Goal: Task Accomplishment & Management: Use online tool/utility

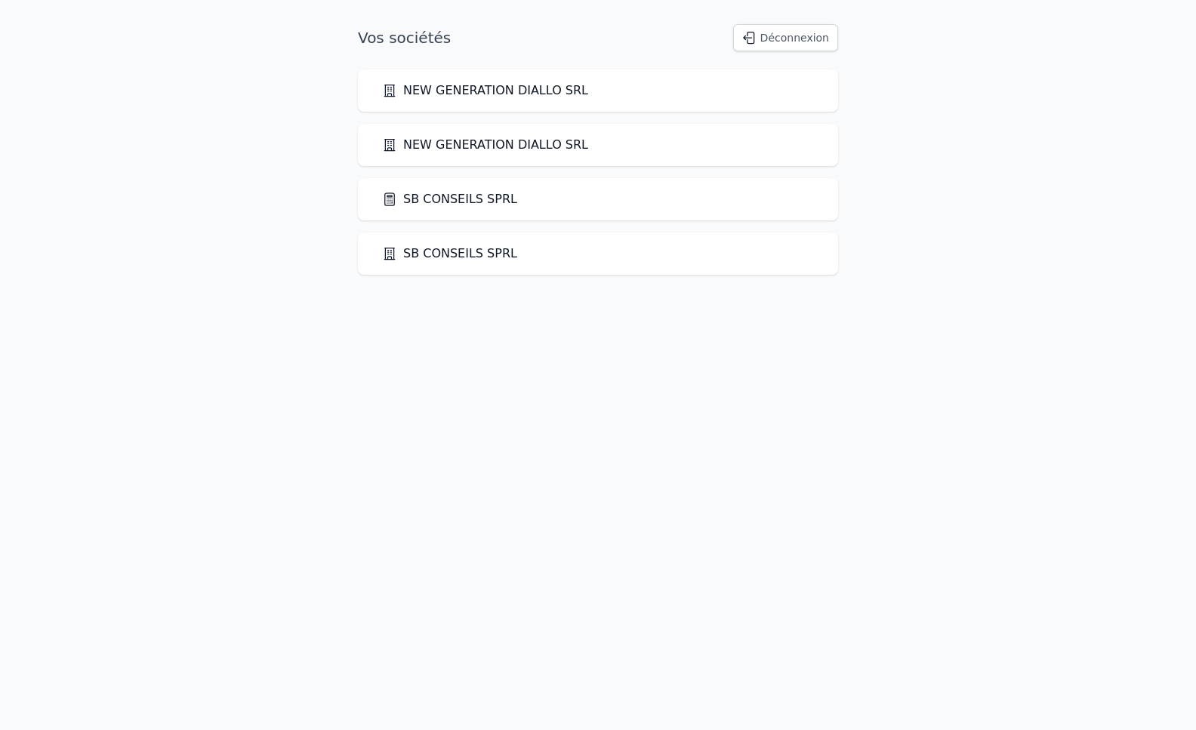
click at [422, 200] on link "SB CONSEILS SPRL" at bounding box center [449, 199] width 135 height 18
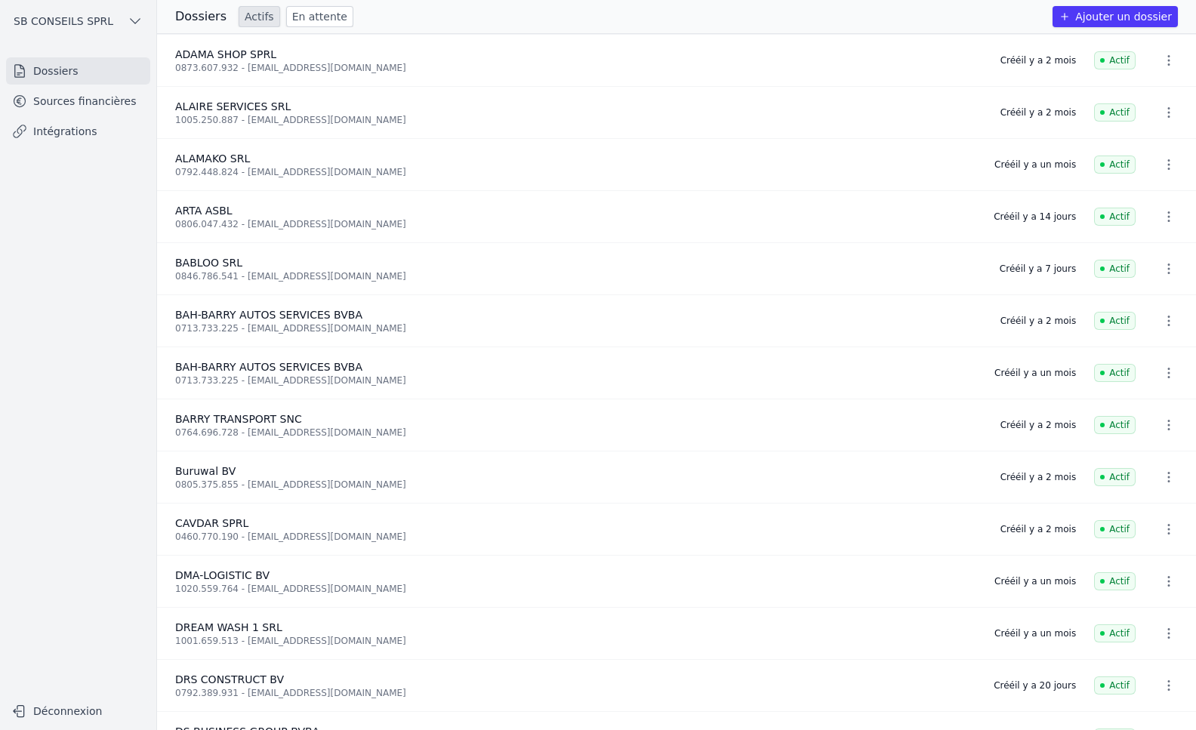
click at [1113, 18] on button "Ajouter un dossier" at bounding box center [1114, 16] width 125 height 21
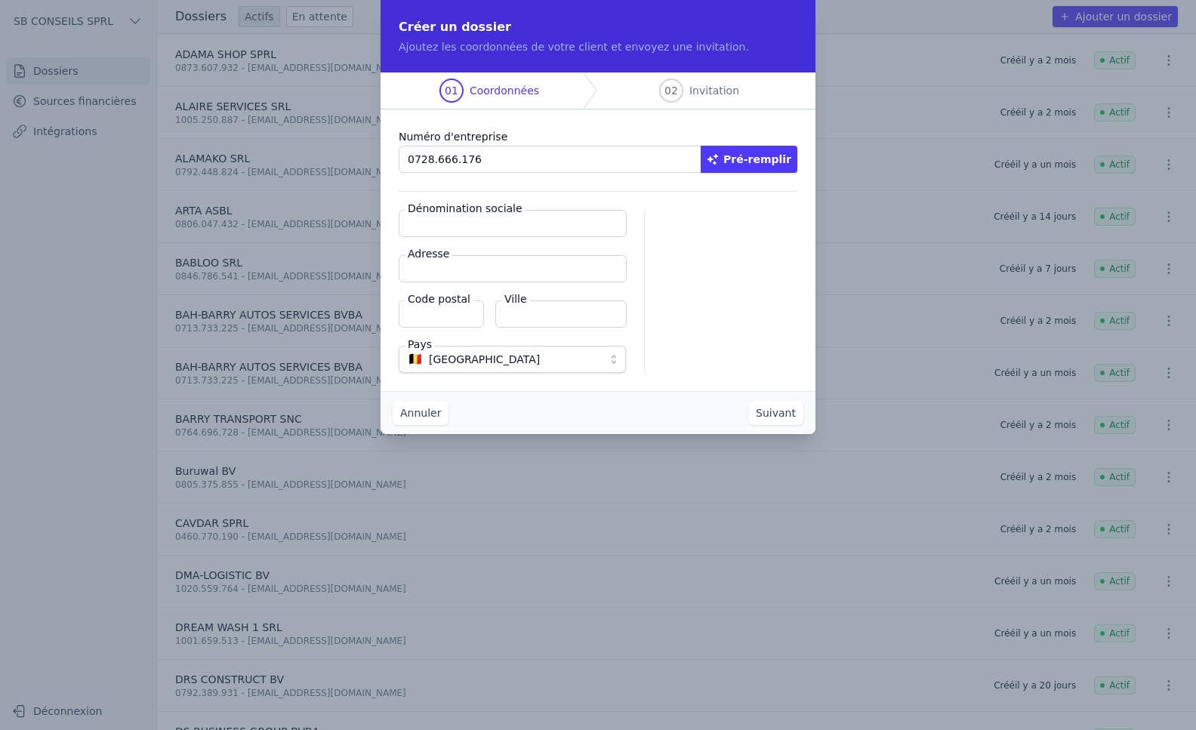
type input "0728.666.176"
click at [746, 158] on button "Pré-remplir" at bounding box center [748, 159] width 97 height 27
type input "KANIA AFRO SRL"
type input "[STREET_ADDRESS]"
type input "1030"
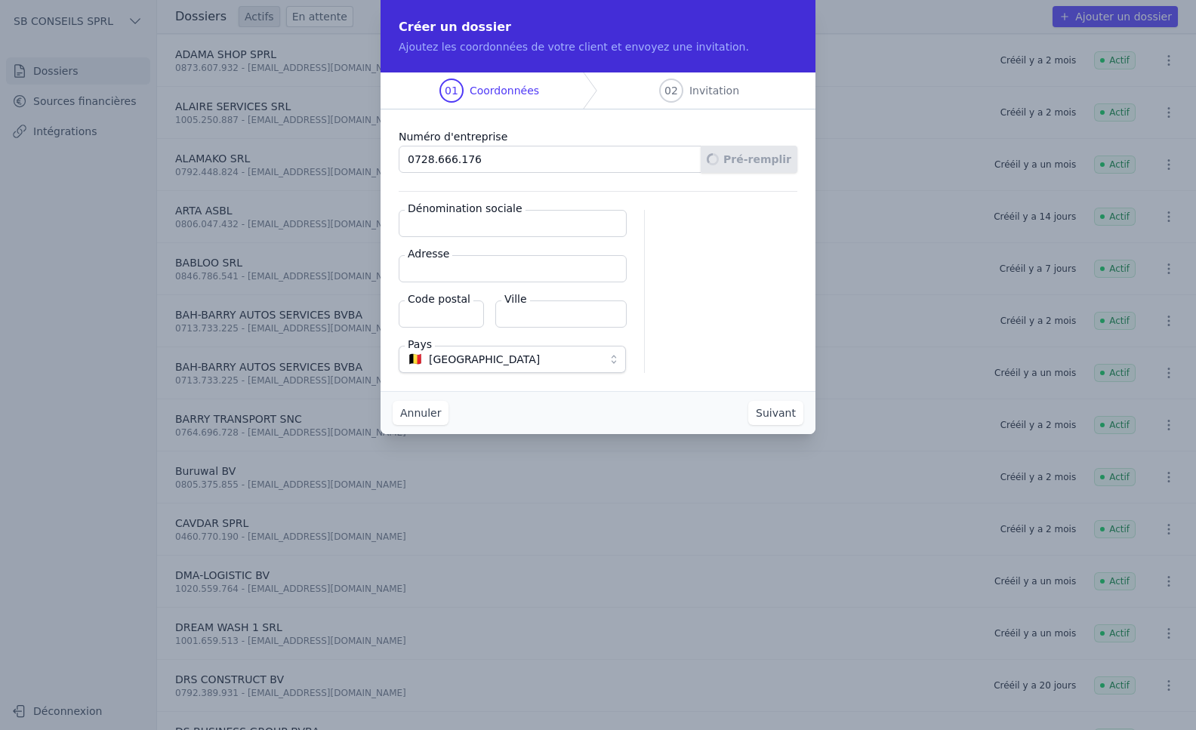
type input "Schaerbeek"
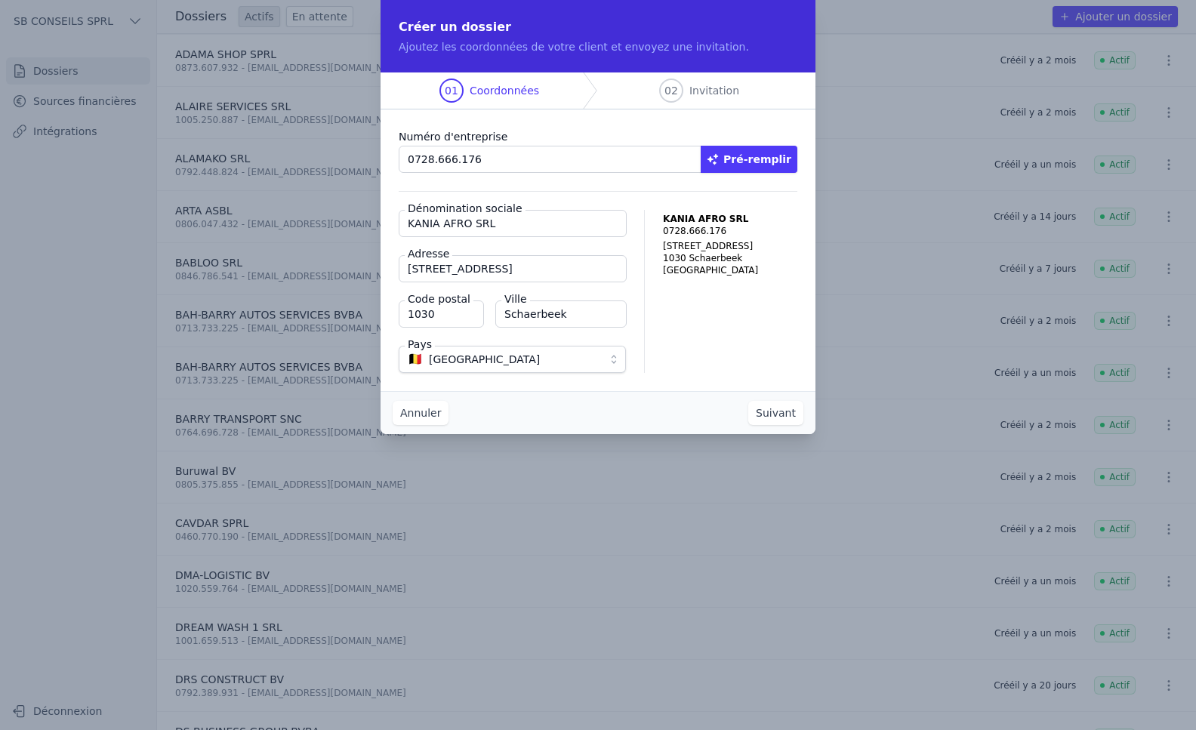
click at [774, 412] on button "Suivant" at bounding box center [775, 413] width 55 height 24
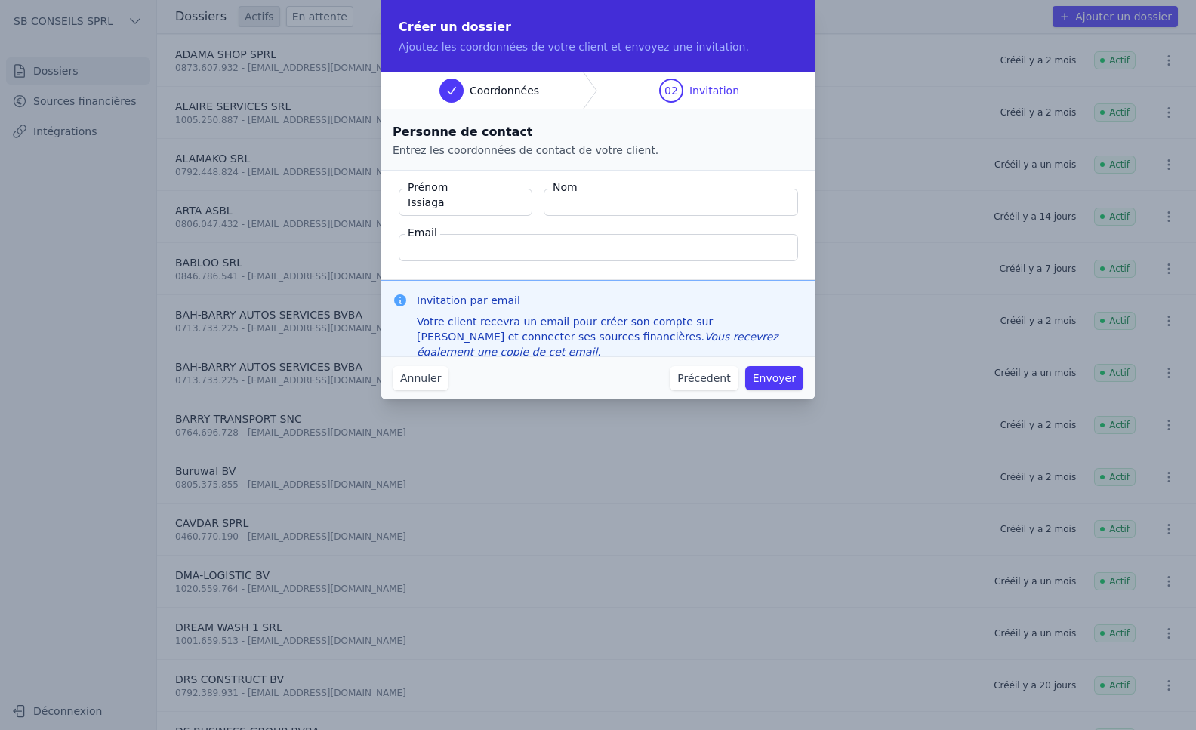
type input "Issiaga"
type input "[PERSON_NAME]"
type input "[EMAIL_ADDRESS][DOMAIN_NAME]"
click at [769, 378] on button "Envoyer" at bounding box center [774, 378] width 58 height 24
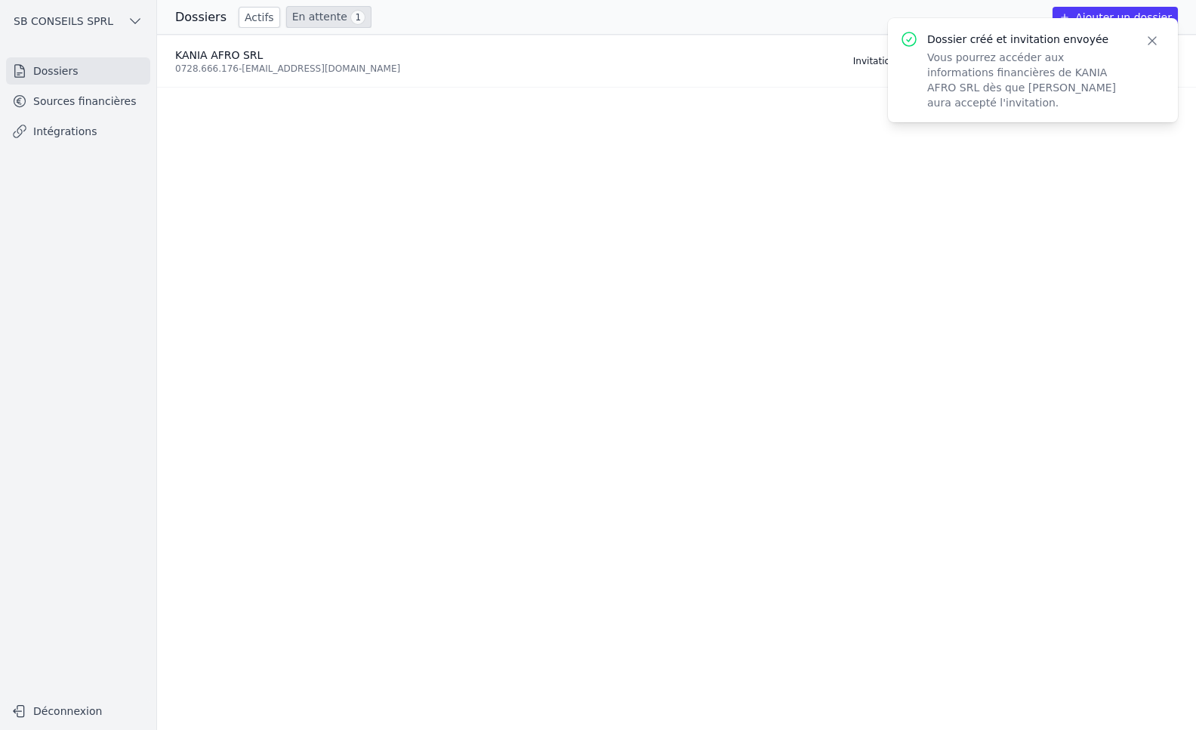
click at [301, 11] on link "En attente 1" at bounding box center [328, 17] width 85 height 22
click at [301, 17] on link "En attente 1" at bounding box center [328, 17] width 85 height 22
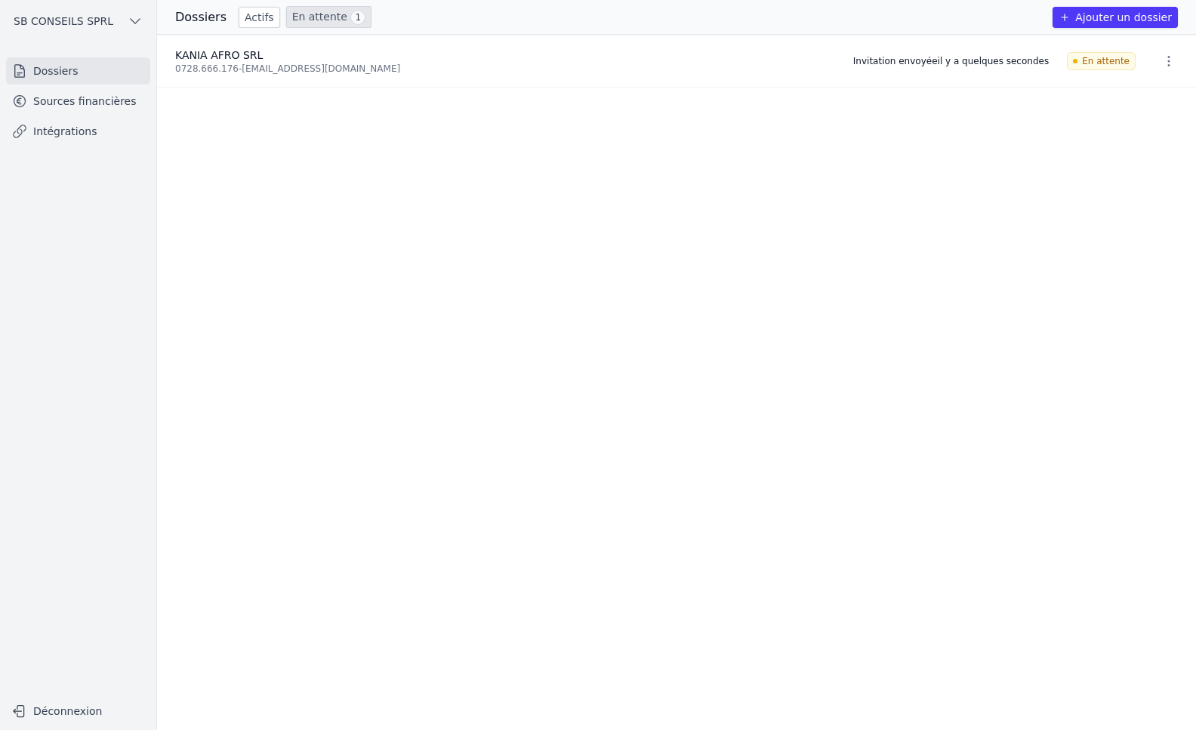
click at [63, 123] on link "Intégrations" at bounding box center [78, 131] width 144 height 27
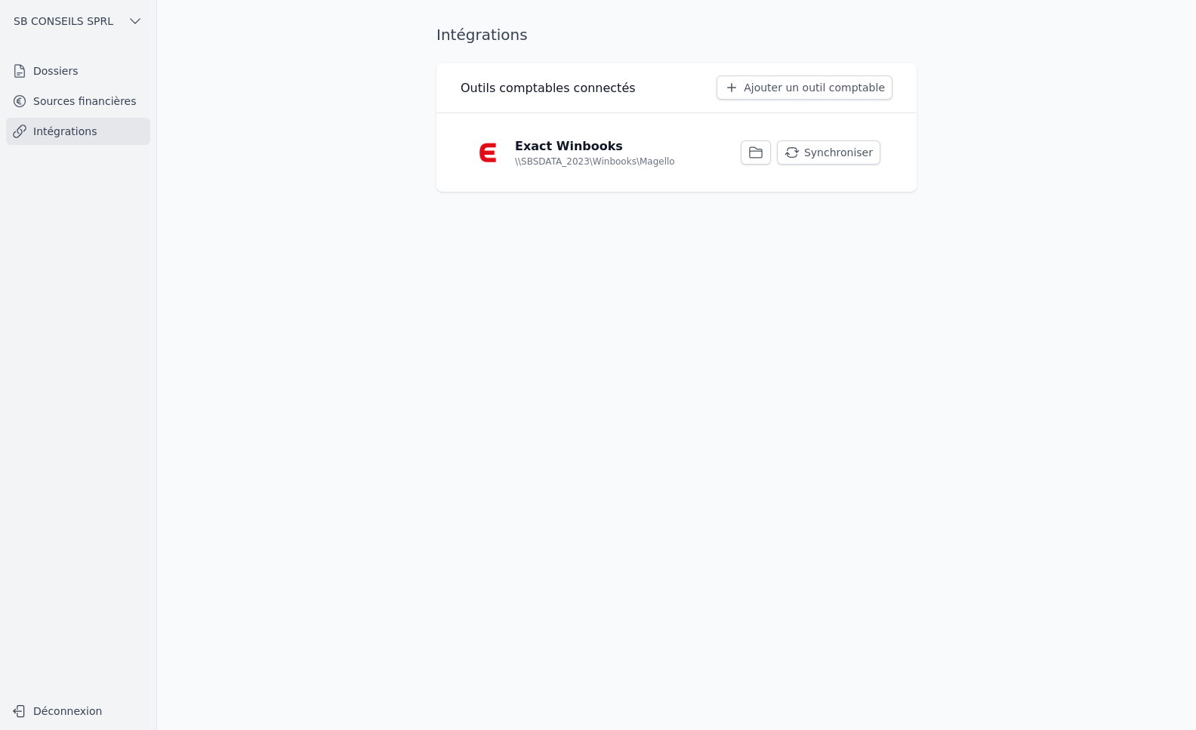
click at [828, 151] on button "Synchroniser" at bounding box center [828, 152] width 103 height 24
click at [80, 98] on link "Sources financières" at bounding box center [78, 101] width 144 height 27
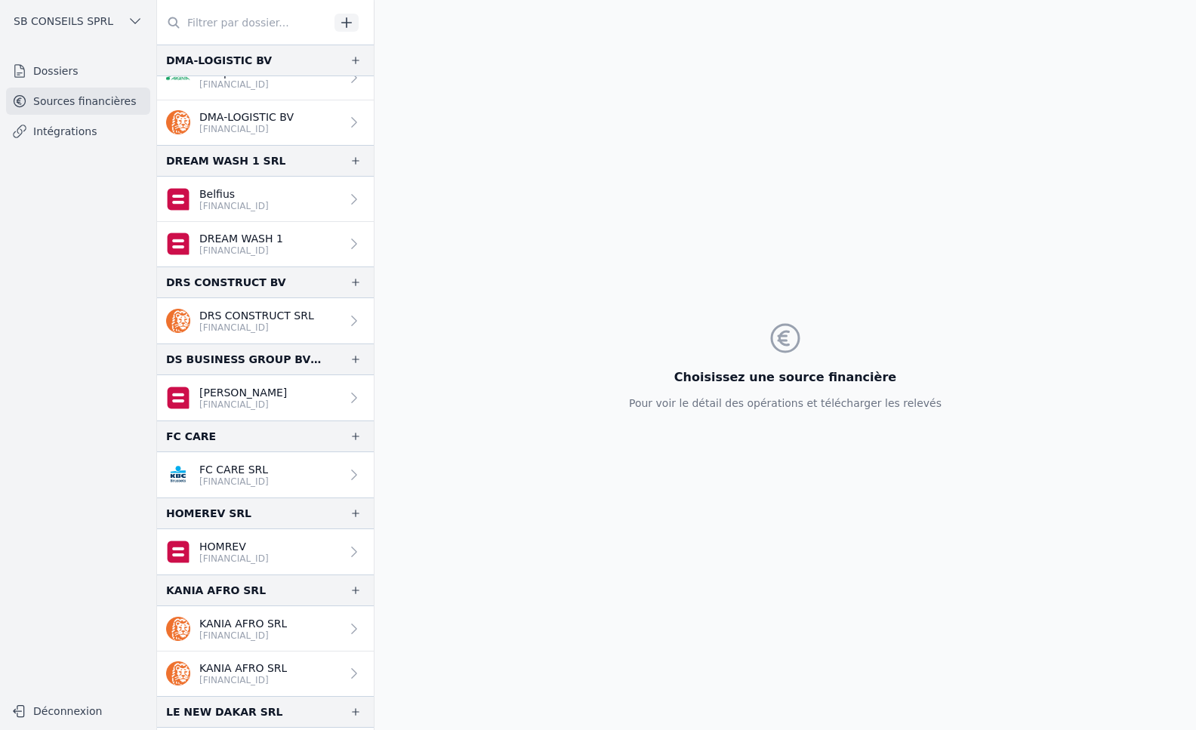
scroll to position [1057, 0]
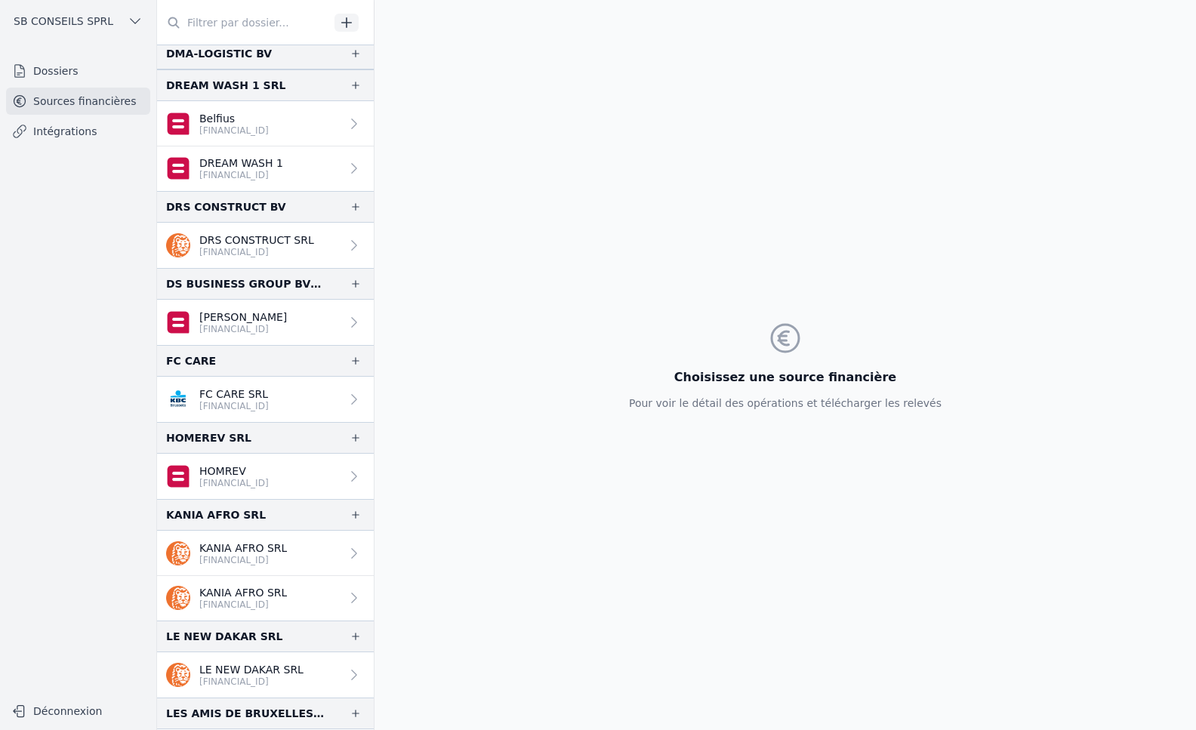
click at [323, 592] on link "[PERSON_NAME] AFRO SRL [FINANCIAL_ID]" at bounding box center [265, 598] width 217 height 45
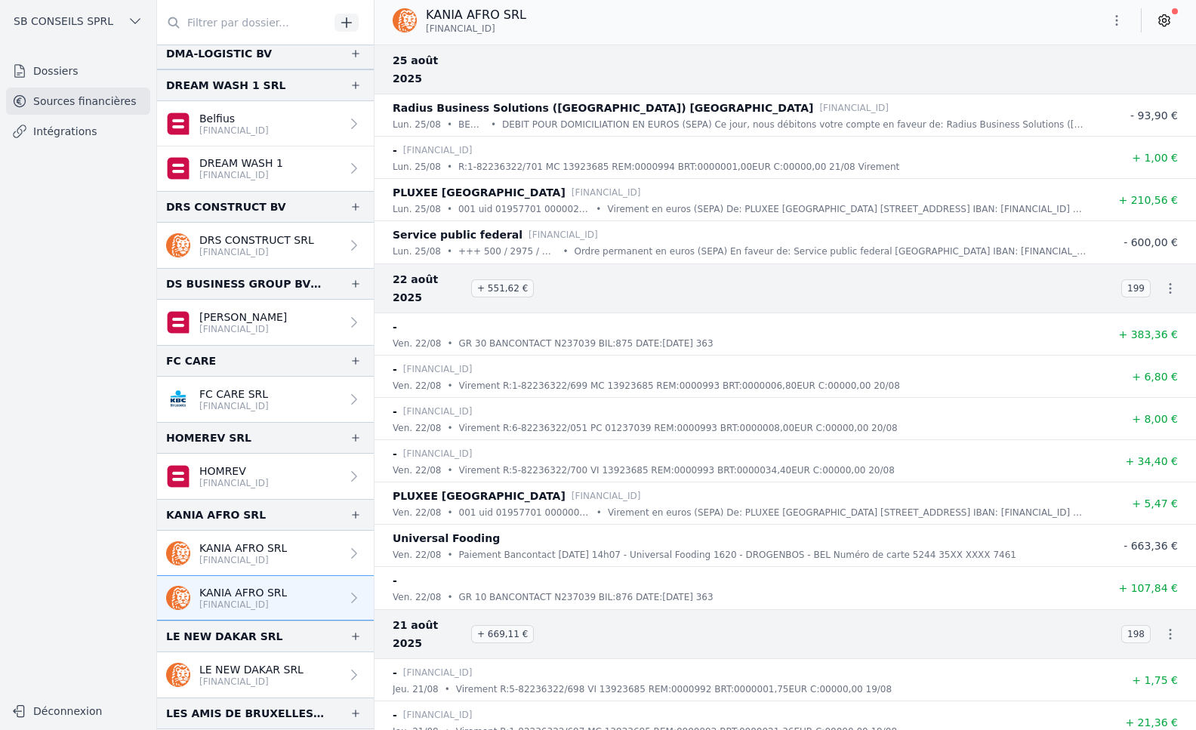
click at [1162, 14] on icon at bounding box center [1163, 20] width 15 height 15
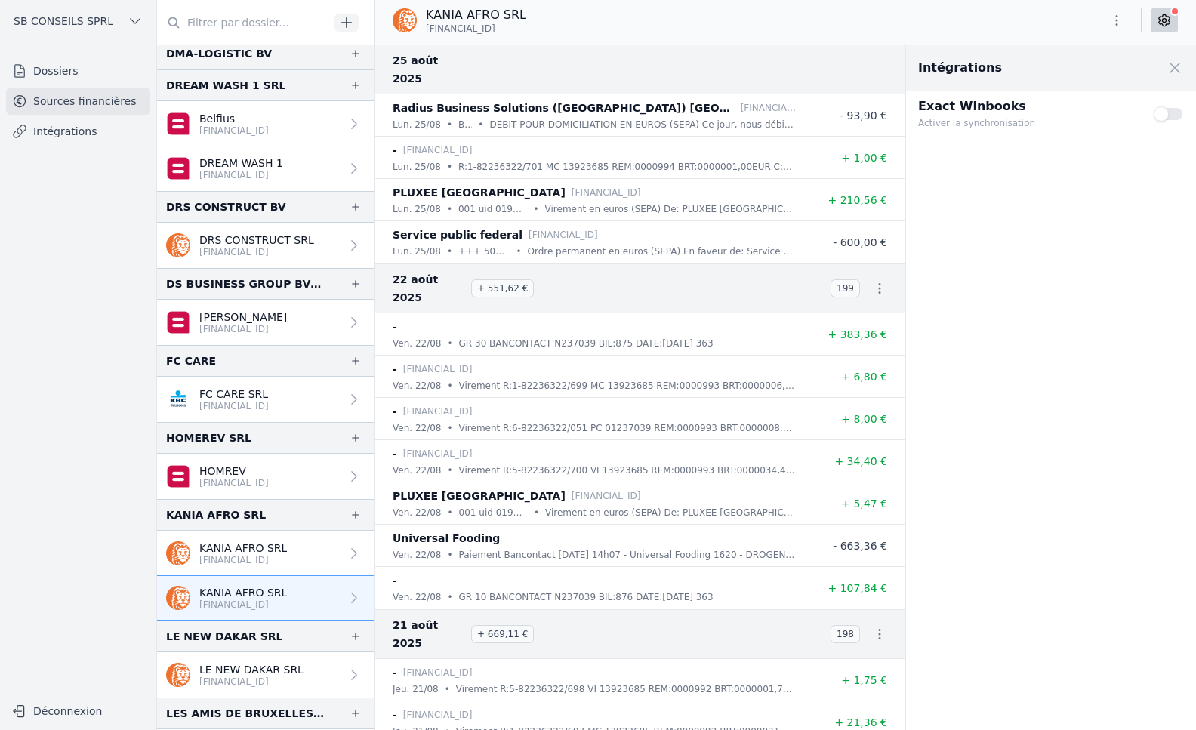
click at [1165, 108] on button "Use setting" at bounding box center [1168, 113] width 30 height 15
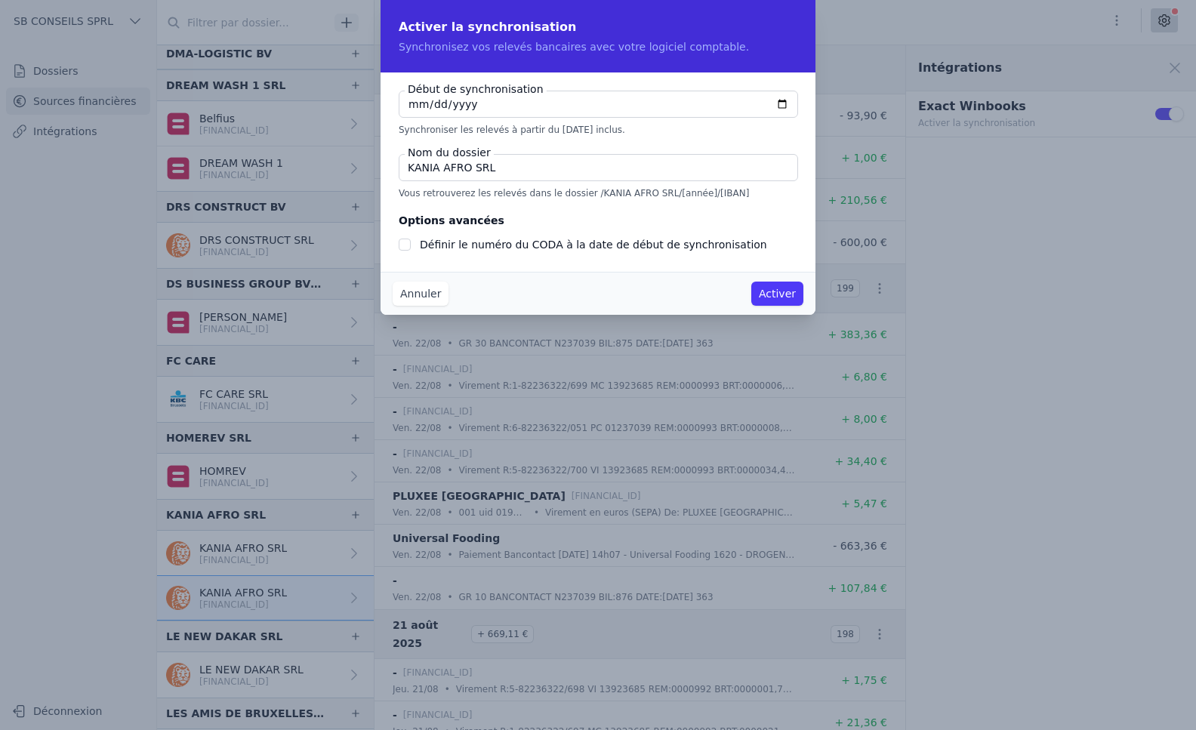
checkbox input "false"
type input "[DATE]"
click at [405, 243] on input "Définir le numéro du CODA à la date de début de synchronisation" at bounding box center [405, 244] width 12 height 12
checkbox input "true"
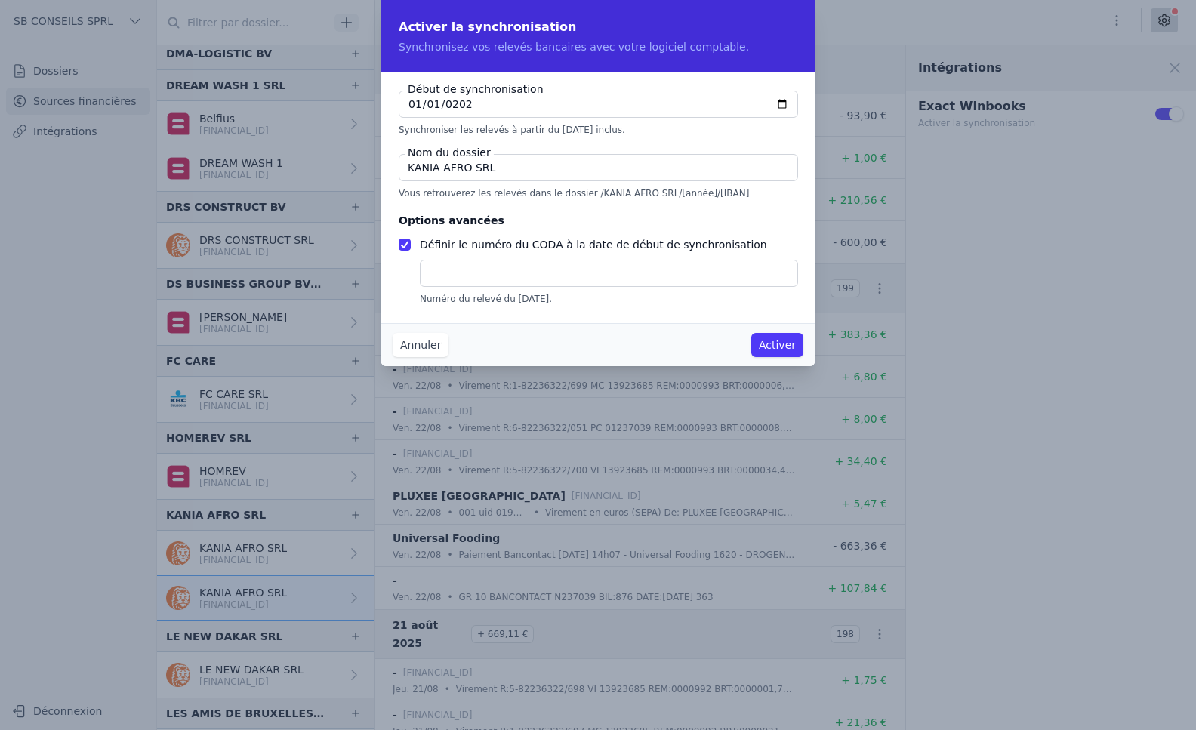
click at [459, 275] on input "text" at bounding box center [609, 273] width 378 height 27
type input "1"
click at [776, 346] on button "Activer" at bounding box center [777, 345] width 52 height 24
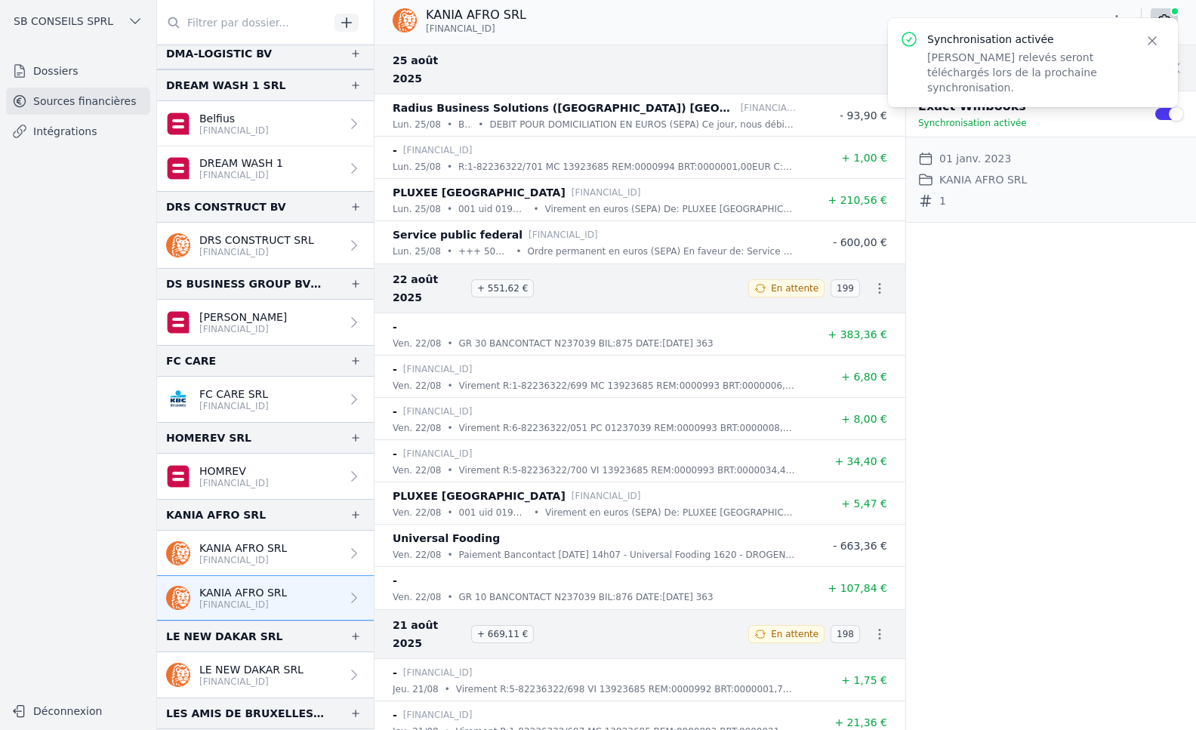
click at [325, 550] on link "[PERSON_NAME] AFRO SRL [FINANCIAL_ID]" at bounding box center [265, 553] width 217 height 45
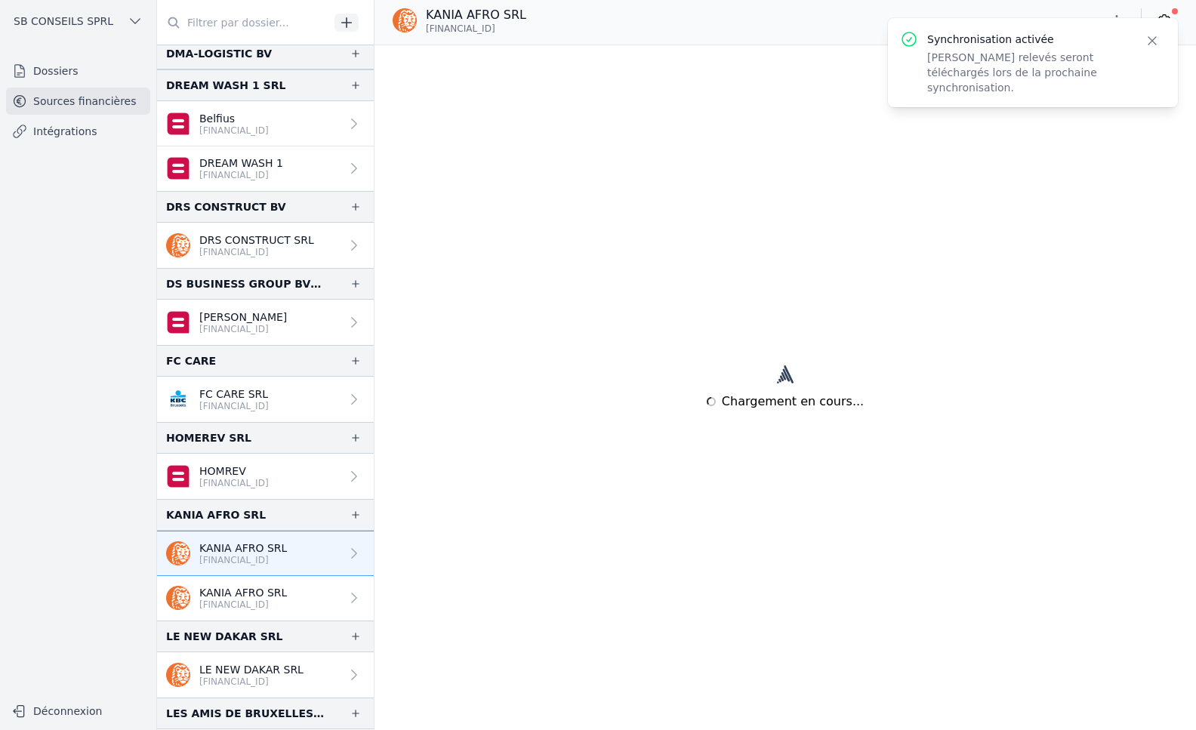
click at [965, 205] on div "Chargement en cours..." at bounding box center [784, 387] width 821 height 685
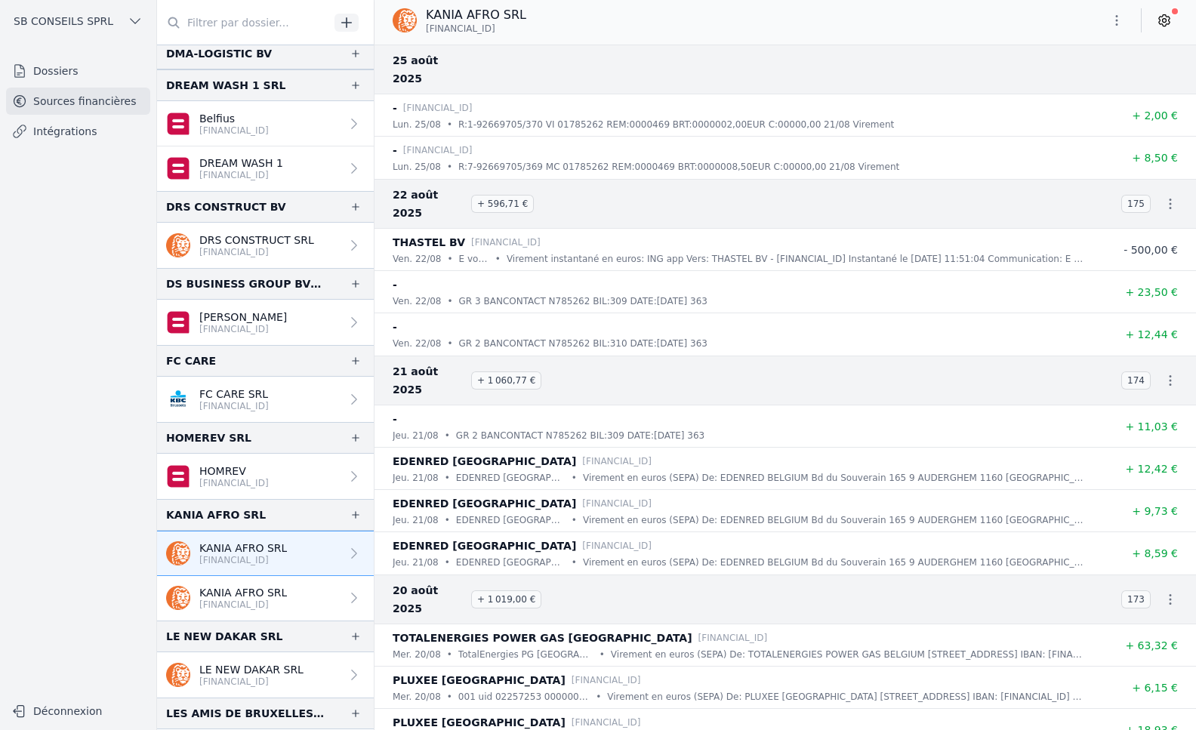
click at [1167, 20] on icon at bounding box center [1163, 20] width 15 height 15
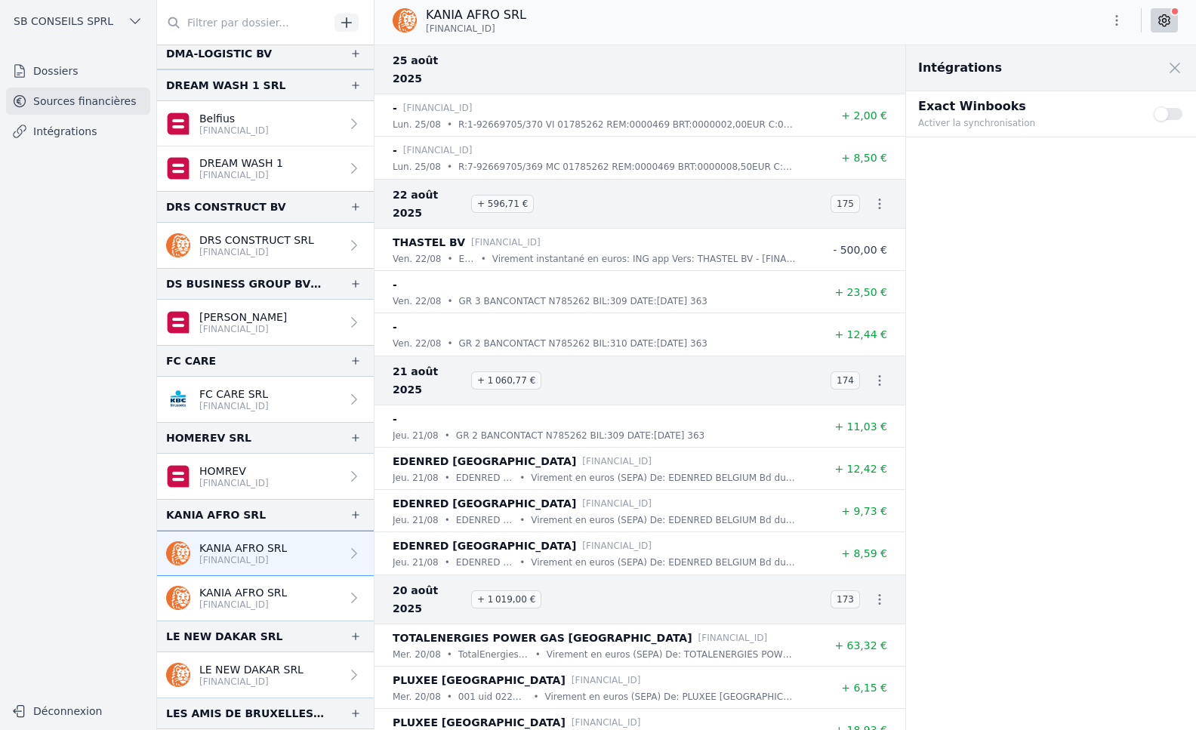
click at [1161, 113] on button "Use setting" at bounding box center [1168, 113] width 30 height 15
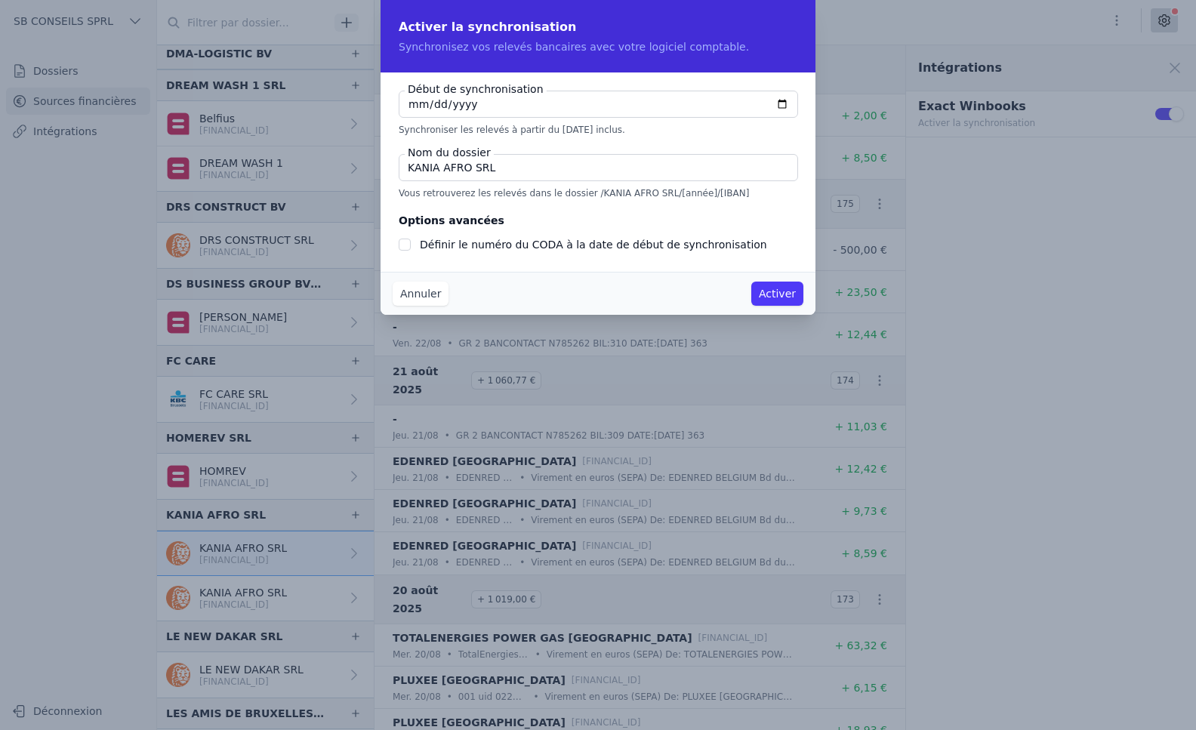
checkbox input "false"
type input "[DATE]"
click at [402, 243] on input "Définir le numéro du CODA à la date de début de synchronisation" at bounding box center [405, 244] width 12 height 12
checkbox input "true"
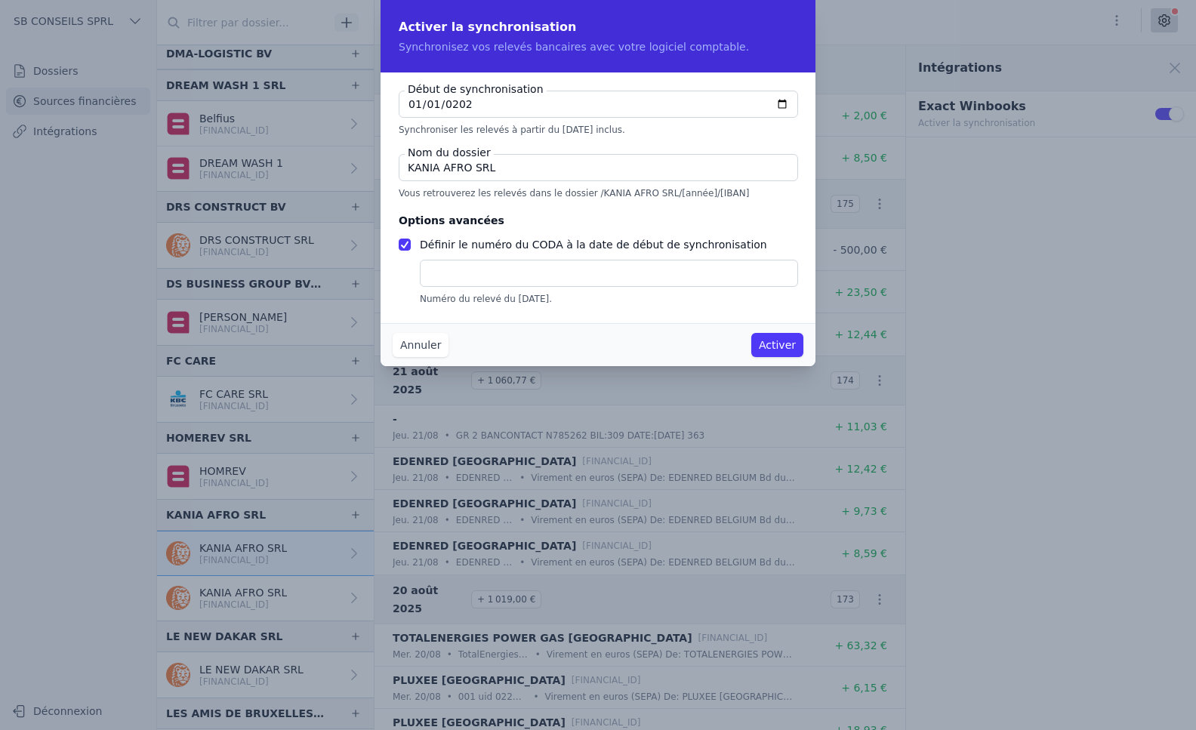
click at [448, 266] on input "text" at bounding box center [609, 273] width 378 height 27
type input "1"
click at [767, 343] on button "Activer" at bounding box center [777, 345] width 52 height 24
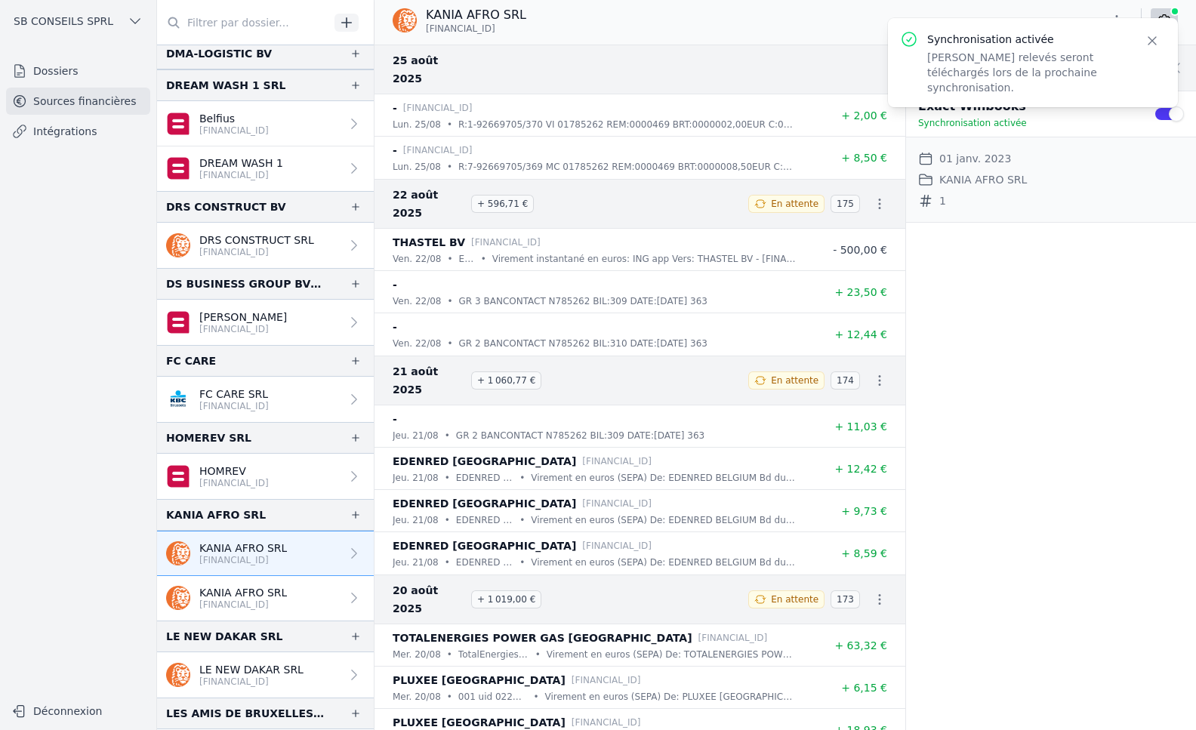
click at [82, 126] on link "Intégrations" at bounding box center [78, 131] width 144 height 27
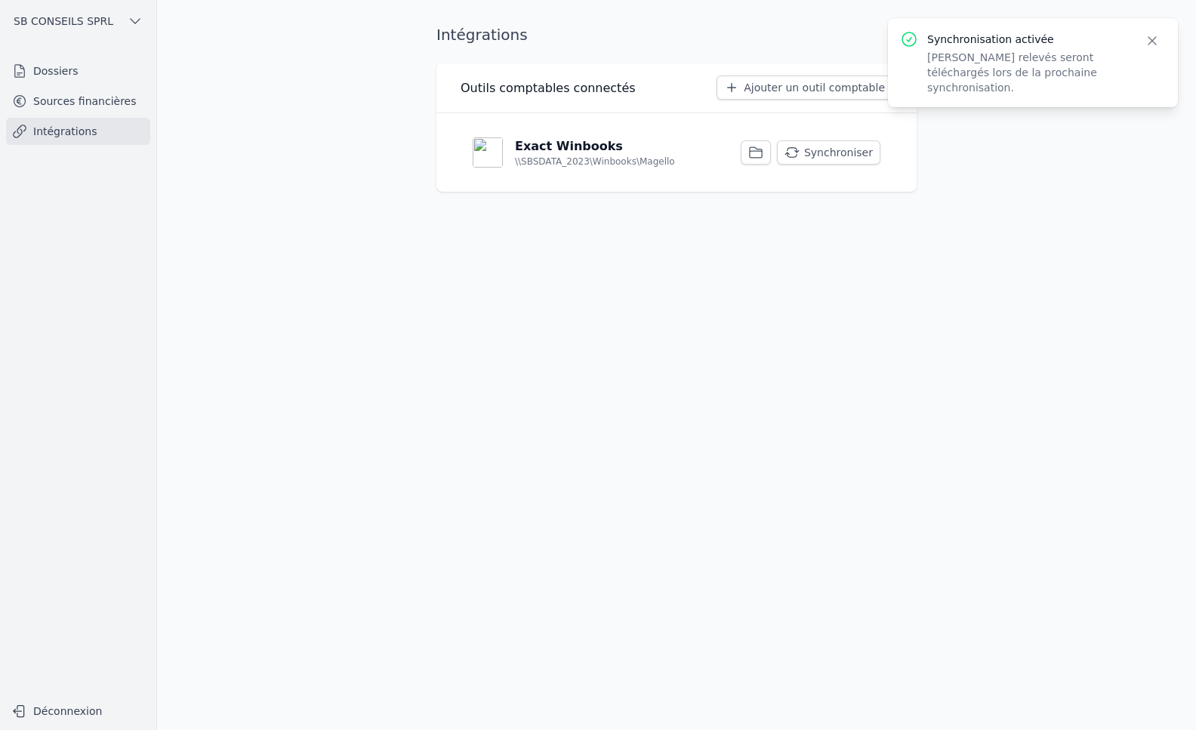
click at [842, 152] on button "Synchroniser" at bounding box center [828, 152] width 103 height 24
click at [57, 99] on link "Sources financières" at bounding box center [78, 101] width 144 height 27
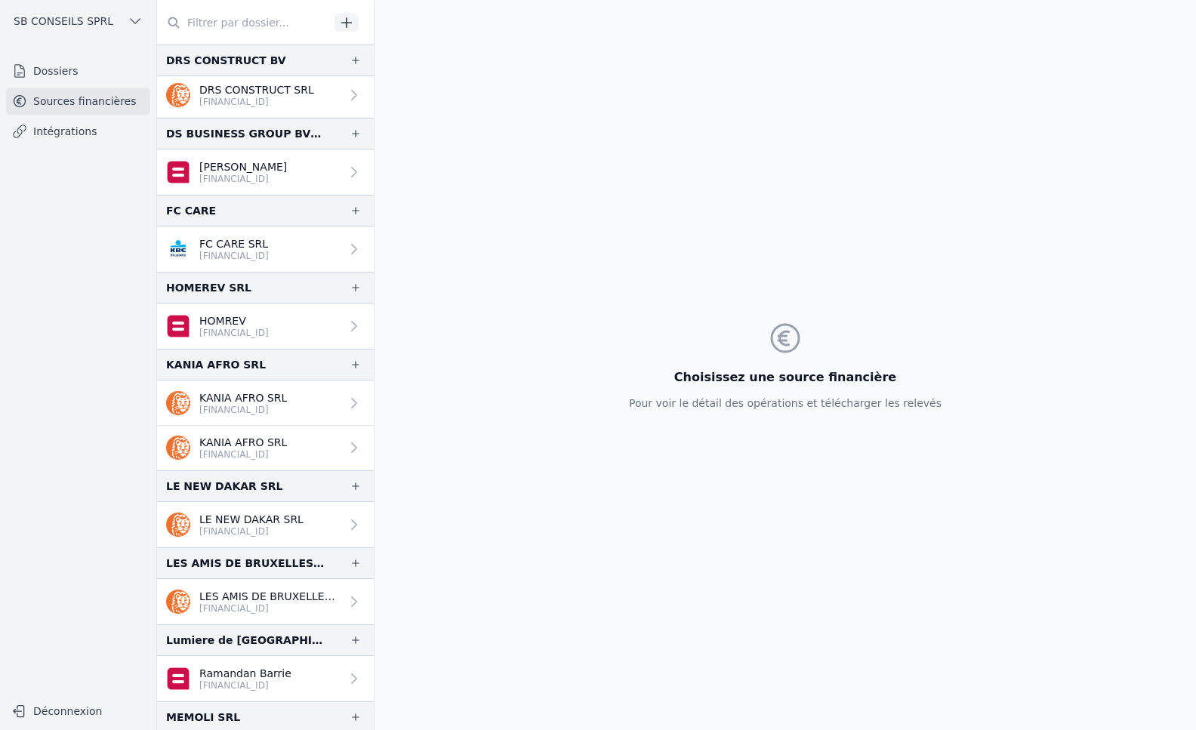
scroll to position [1208, 0]
click at [312, 406] on link "[PERSON_NAME] AFRO SRL [FINANCIAL_ID]" at bounding box center [265, 402] width 217 height 45
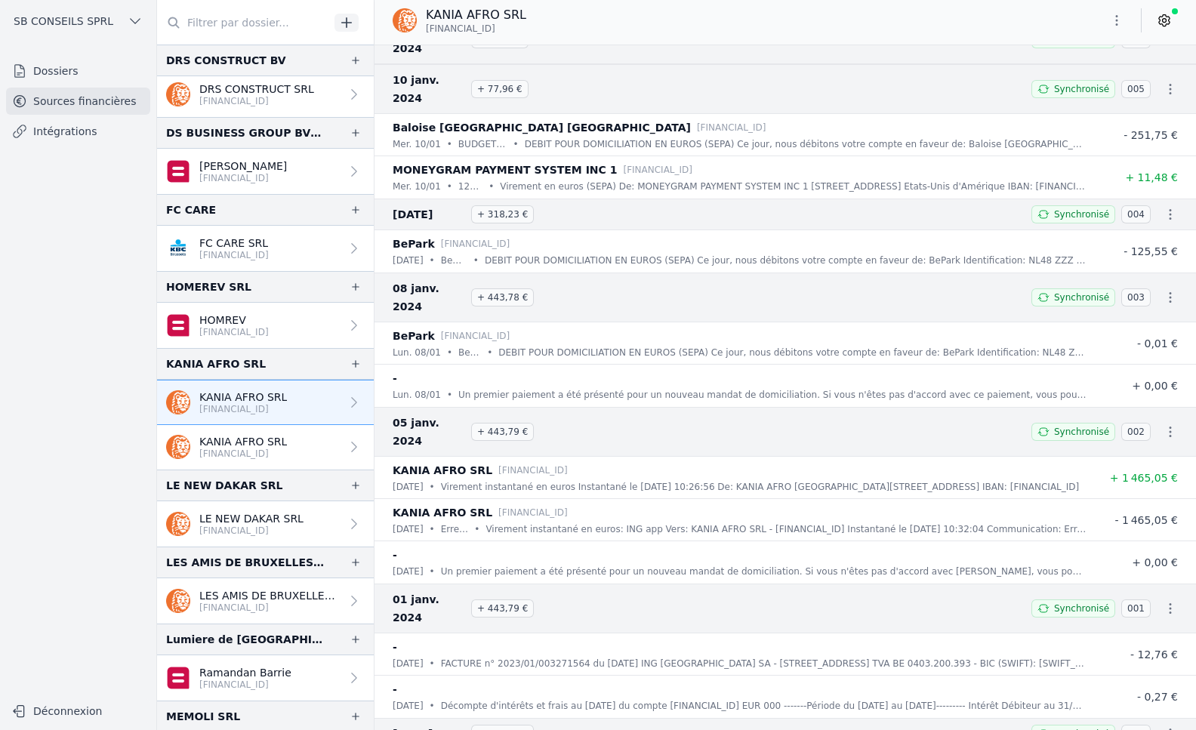
scroll to position [68154, 0]
